Goal: Navigation & Orientation: Find specific page/section

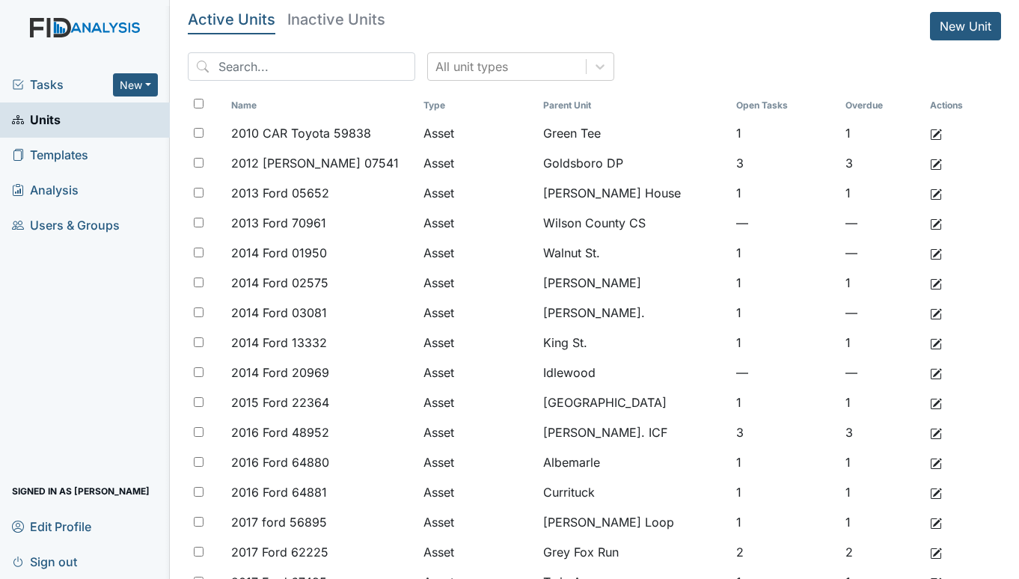
click at [47, 84] on span "Tasks" at bounding box center [62, 85] width 101 height 18
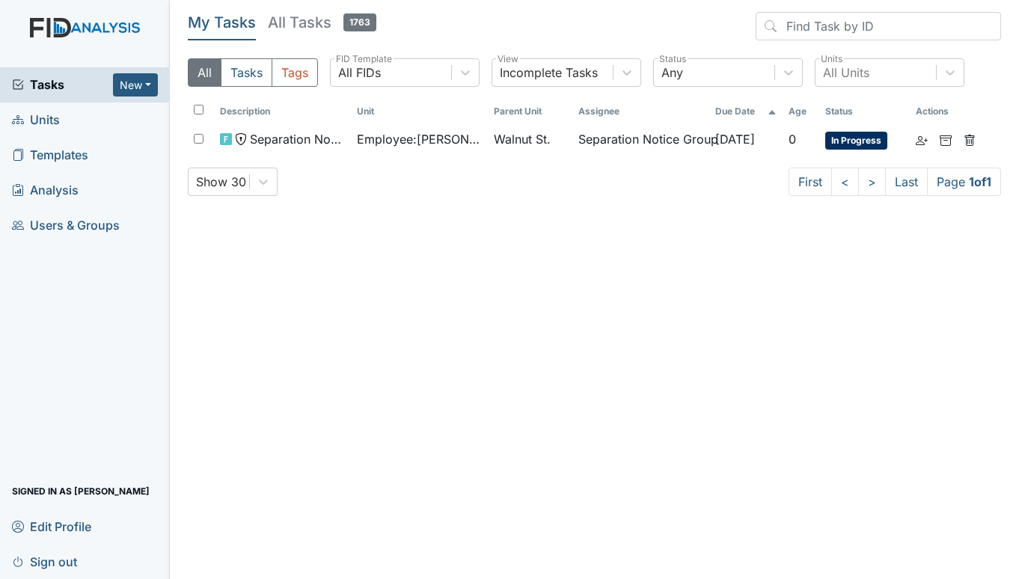
click at [51, 122] on span "Units" at bounding box center [36, 119] width 48 height 23
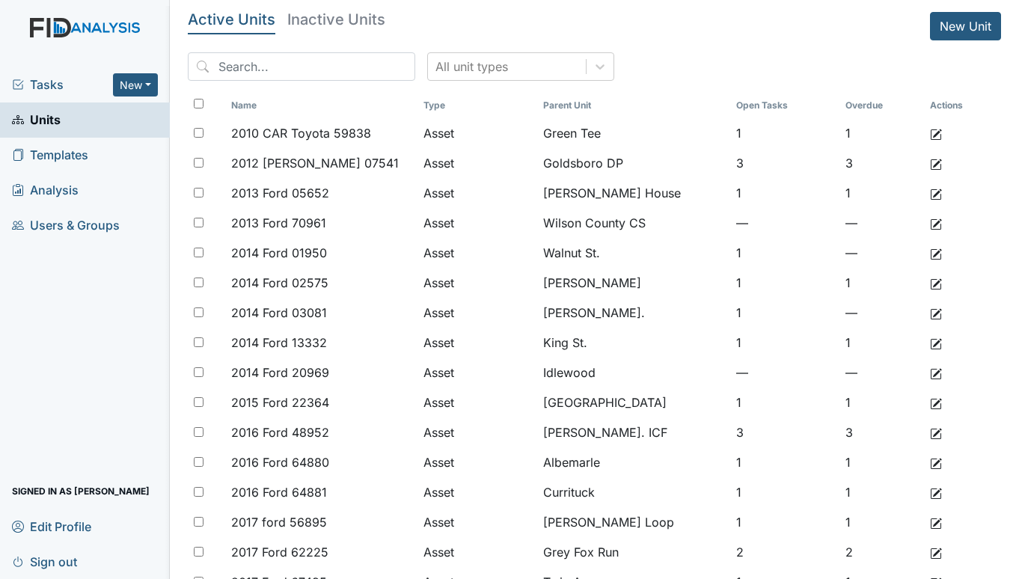
click at [57, 82] on span "Tasks" at bounding box center [62, 85] width 101 height 18
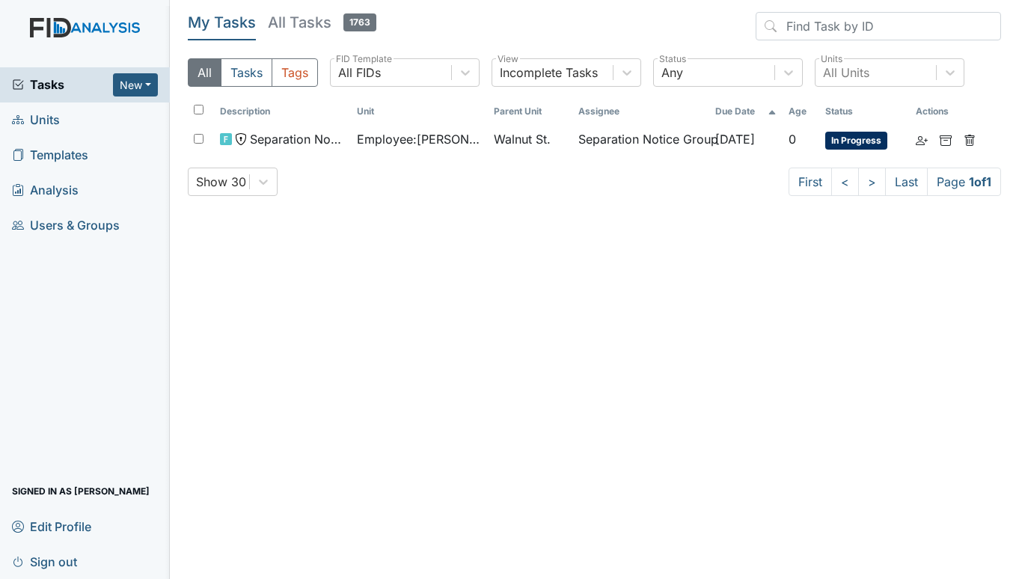
click at [39, 116] on span "Units" at bounding box center [36, 119] width 48 height 23
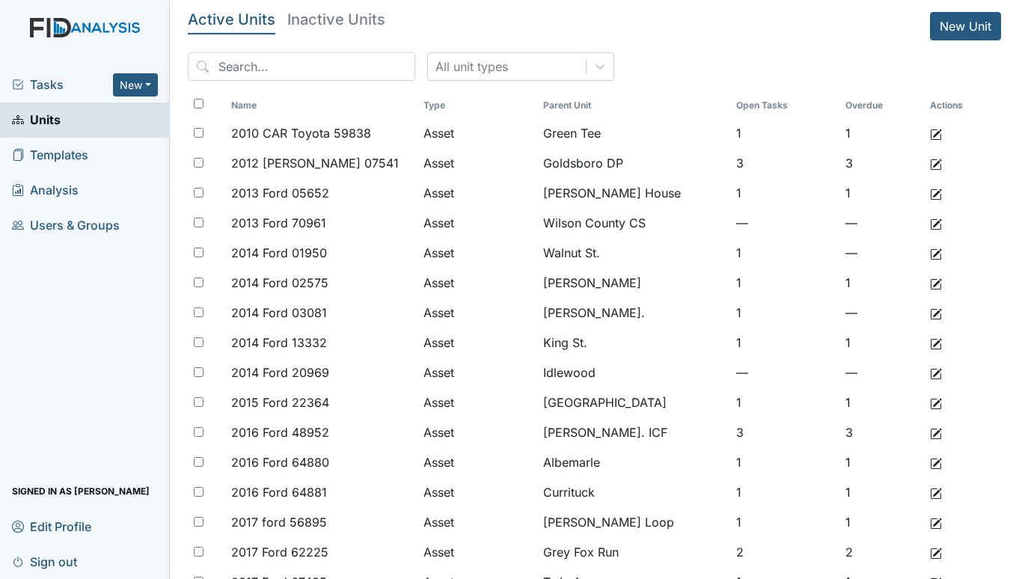
click at [37, 76] on span "Tasks" at bounding box center [62, 85] width 101 height 18
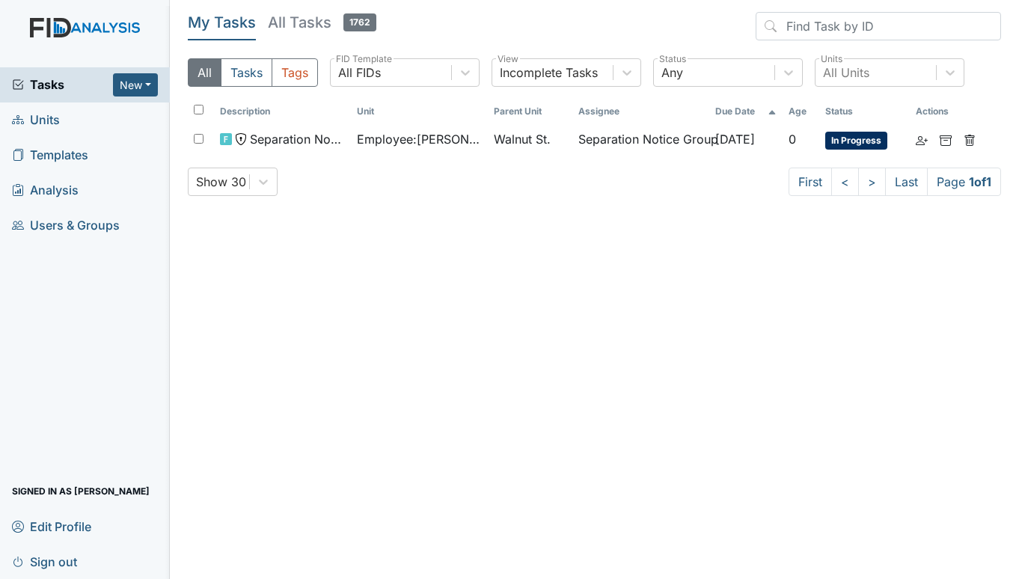
click at [49, 118] on span "Units" at bounding box center [36, 119] width 48 height 23
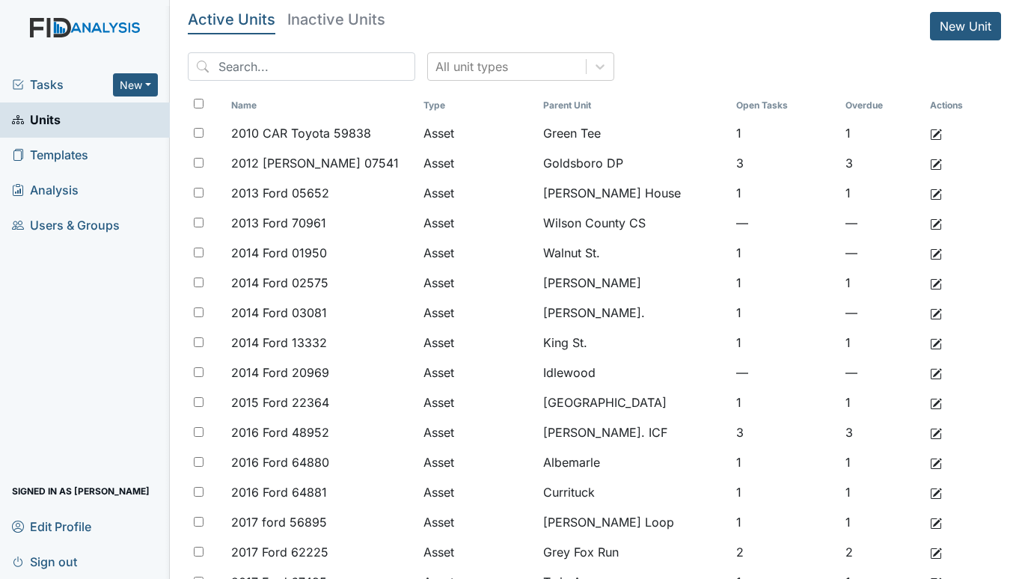
click at [61, 82] on span "Tasks" at bounding box center [62, 85] width 101 height 18
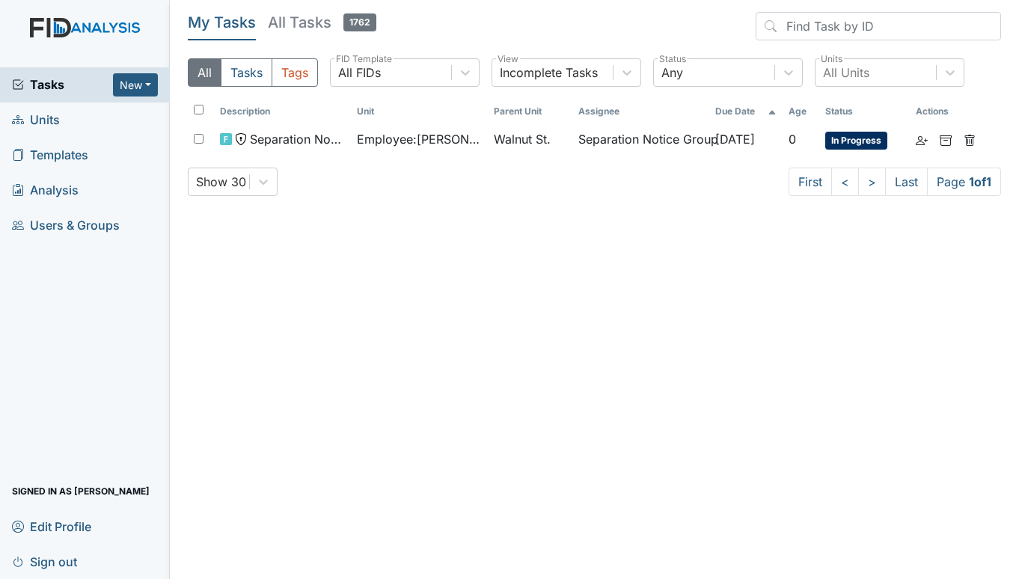
click at [34, 116] on span "Units" at bounding box center [36, 119] width 48 height 23
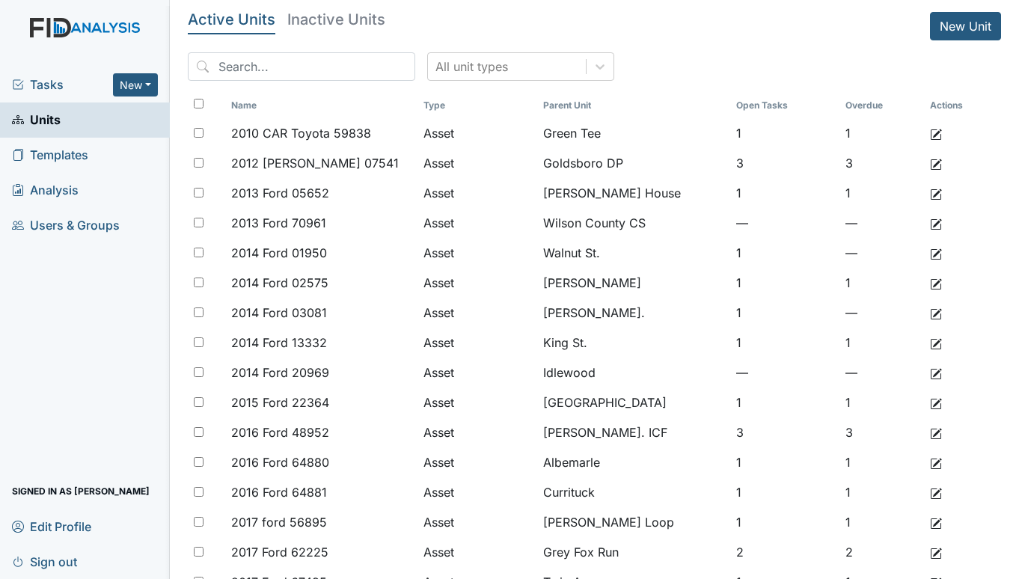
click at [51, 86] on span "Tasks" at bounding box center [62, 85] width 101 height 18
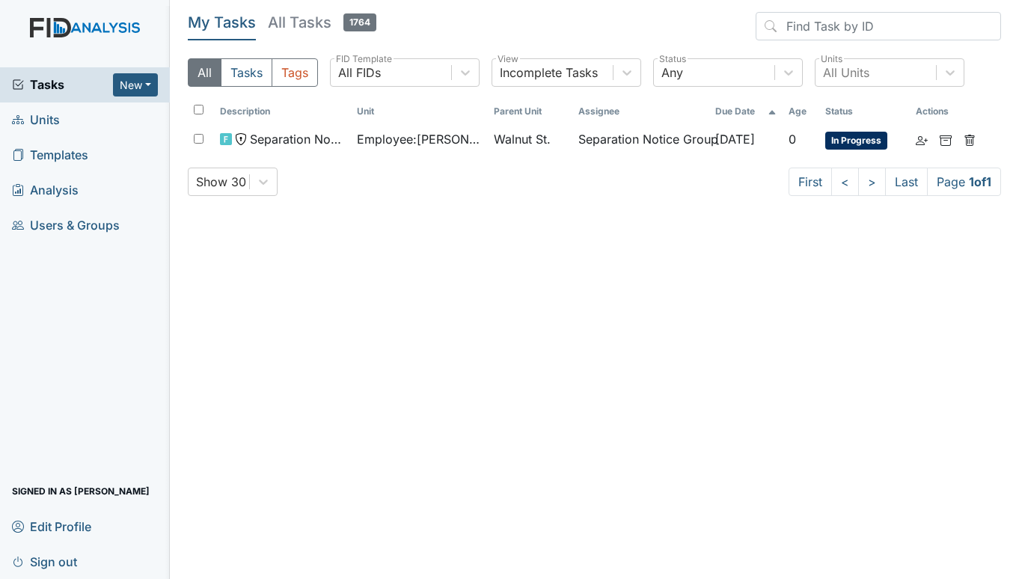
click at [46, 119] on span "Units" at bounding box center [36, 119] width 48 height 23
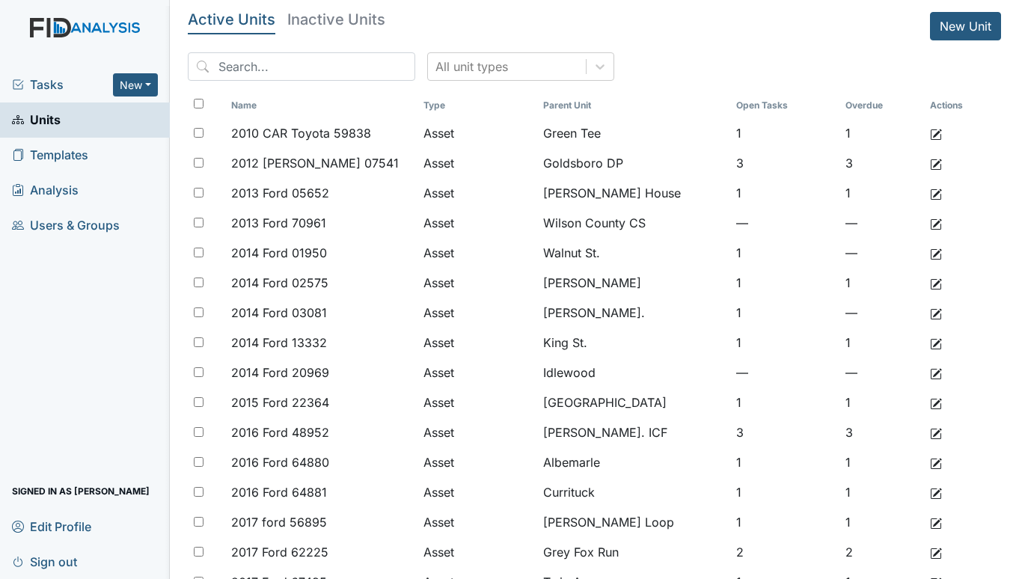
click at [63, 82] on span "Tasks" at bounding box center [62, 85] width 101 height 18
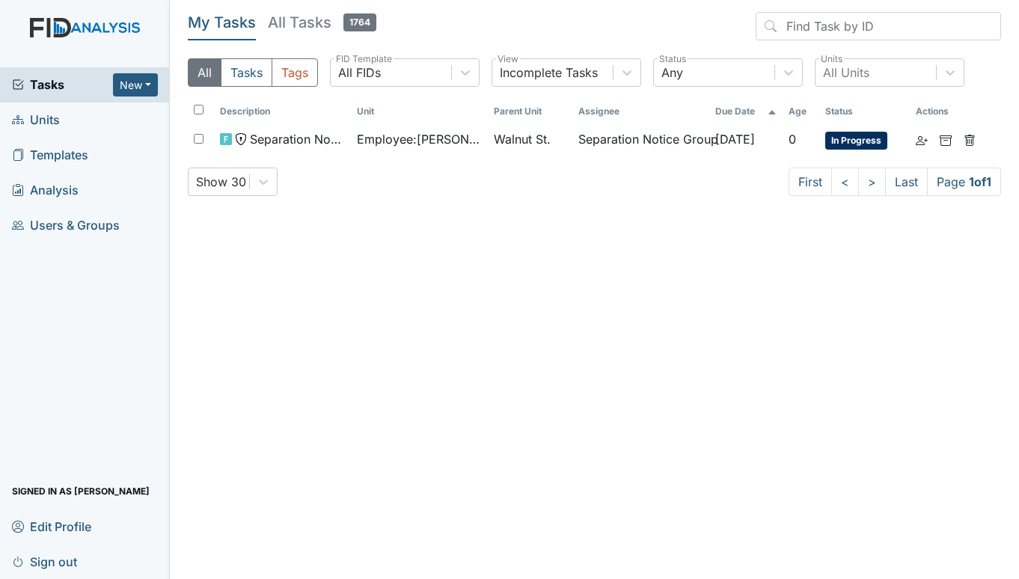
click at [41, 123] on span "Units" at bounding box center [36, 119] width 48 height 23
